Goal: Task Accomplishment & Management: Manage account settings

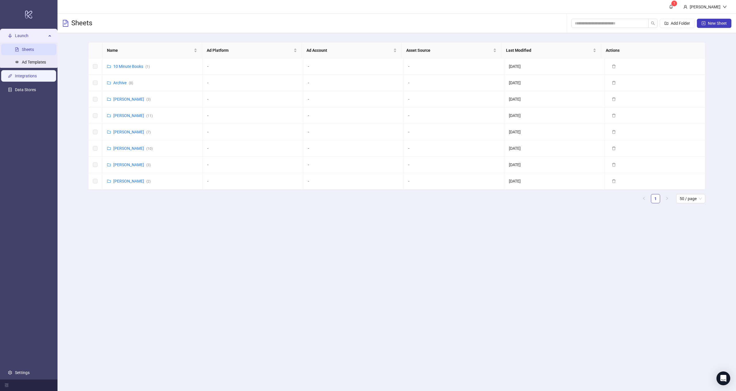
click at [31, 79] on link "Integrations" at bounding box center [26, 76] width 22 height 5
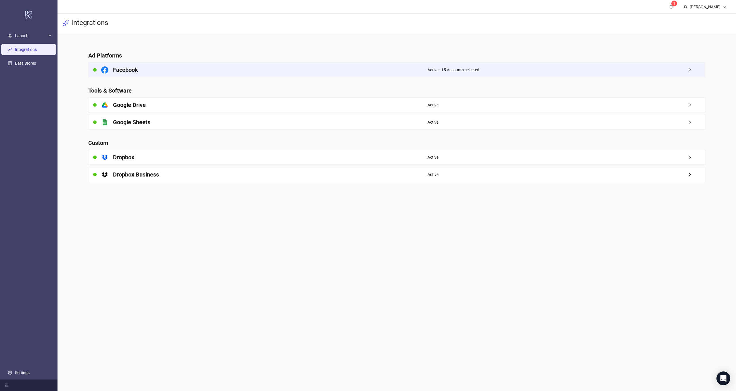
click at [182, 67] on div "Facebook" at bounding box center [258, 70] width 339 height 14
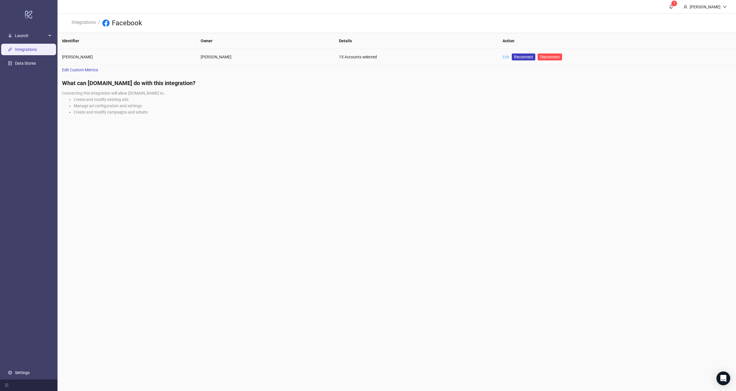
click at [503, 57] on link "Edit" at bounding box center [506, 57] width 7 height 5
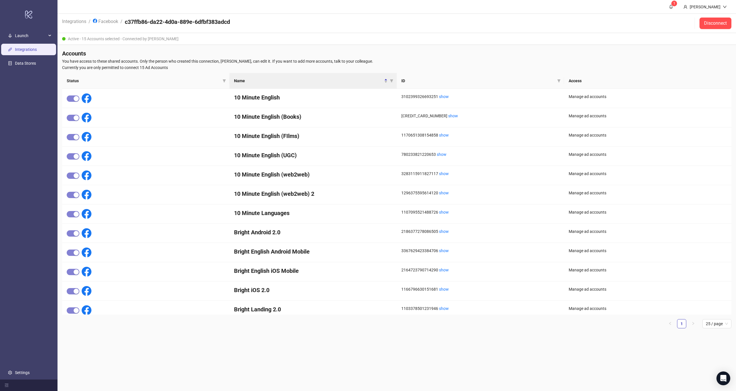
click at [112, 40] on div "Active - 15 Accounts selected - Connected by [PERSON_NAME]" at bounding box center [397, 39] width 679 height 12
click at [149, 40] on div "Active - 15 Accounts selected - Connected by [PERSON_NAME]" at bounding box center [397, 39] width 679 height 12
click at [112, 20] on link "Facebook" at bounding box center [106, 21] width 28 height 6
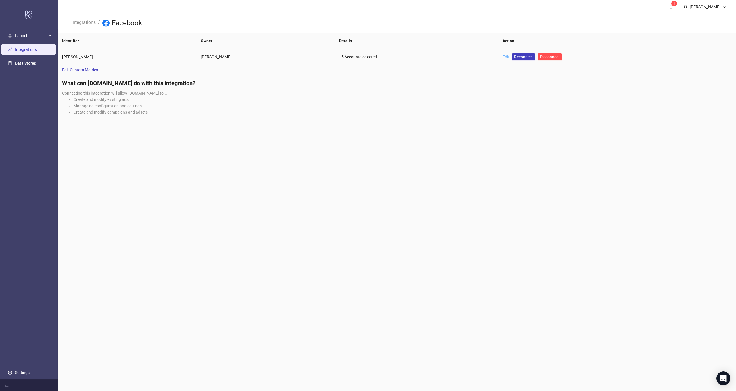
click at [503, 57] on link "Edit" at bounding box center [506, 57] width 7 height 5
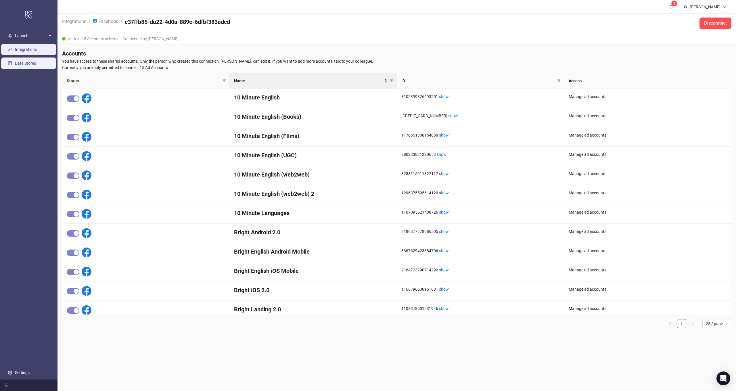
click at [32, 66] on link "Data Stores" at bounding box center [25, 63] width 21 height 5
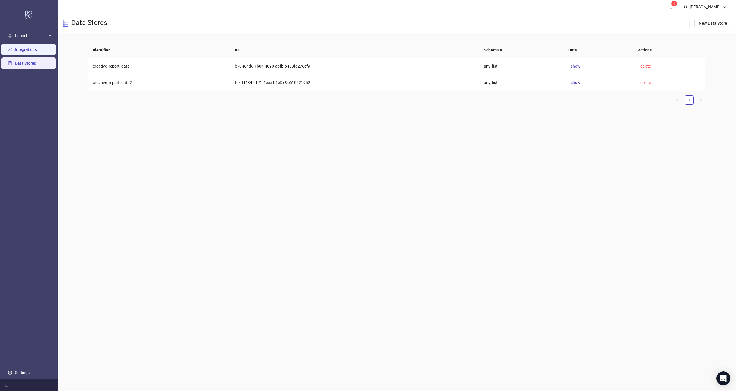
click at [21, 51] on link "Integrations" at bounding box center [26, 49] width 22 height 5
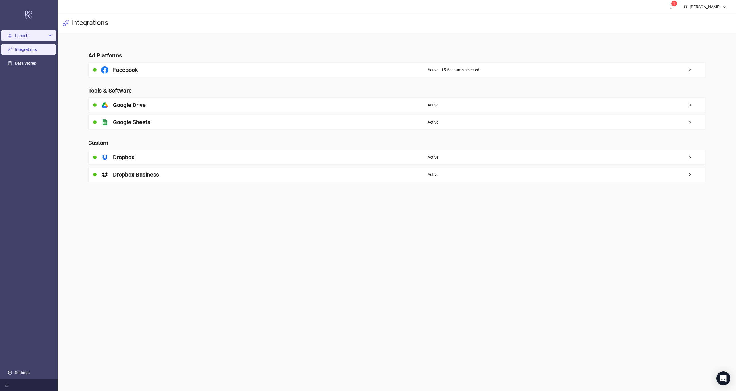
click at [31, 35] on span "Launch" at bounding box center [31, 36] width 32 height 12
